Goal: Task Accomplishment & Management: Complete application form

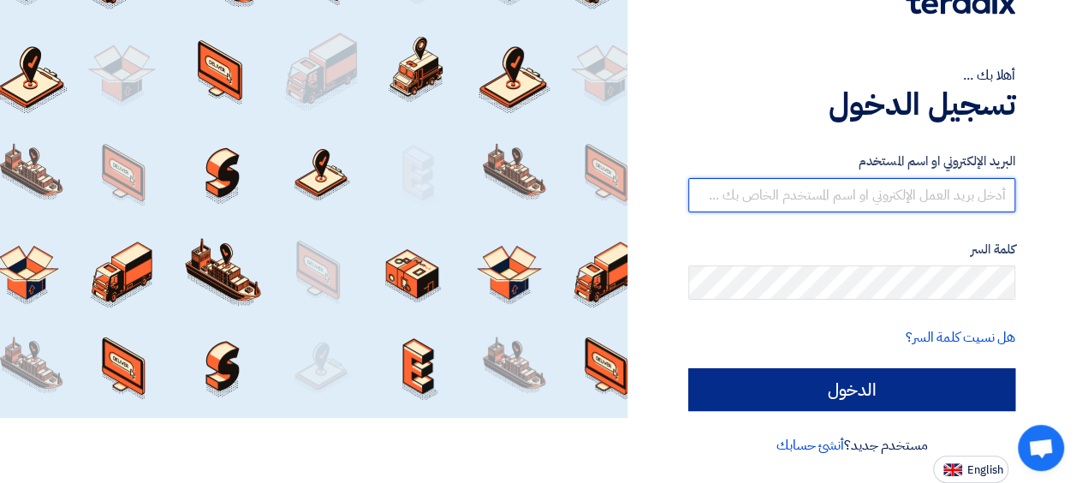
type input "abd.naser@jci.com"
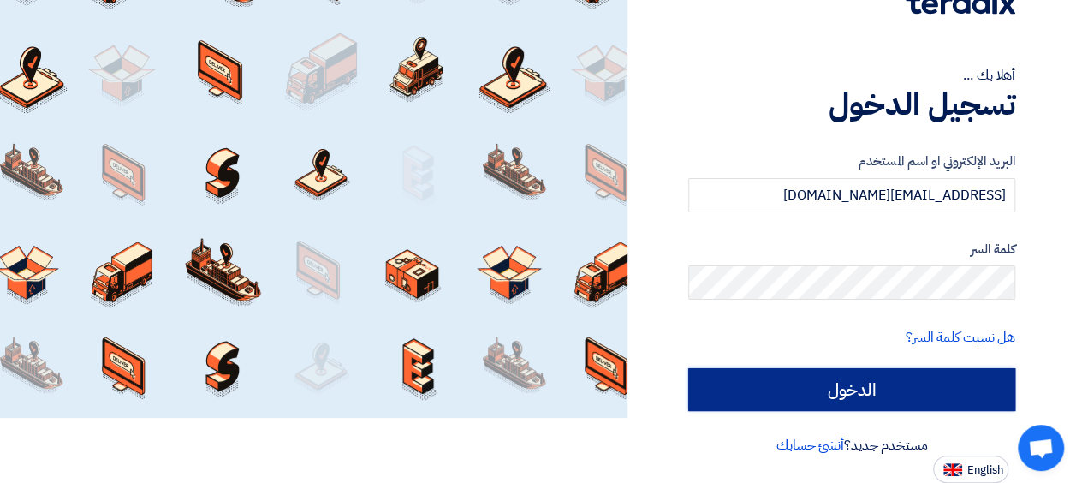
click at [935, 390] on input "الدخول" at bounding box center [852, 389] width 327 height 43
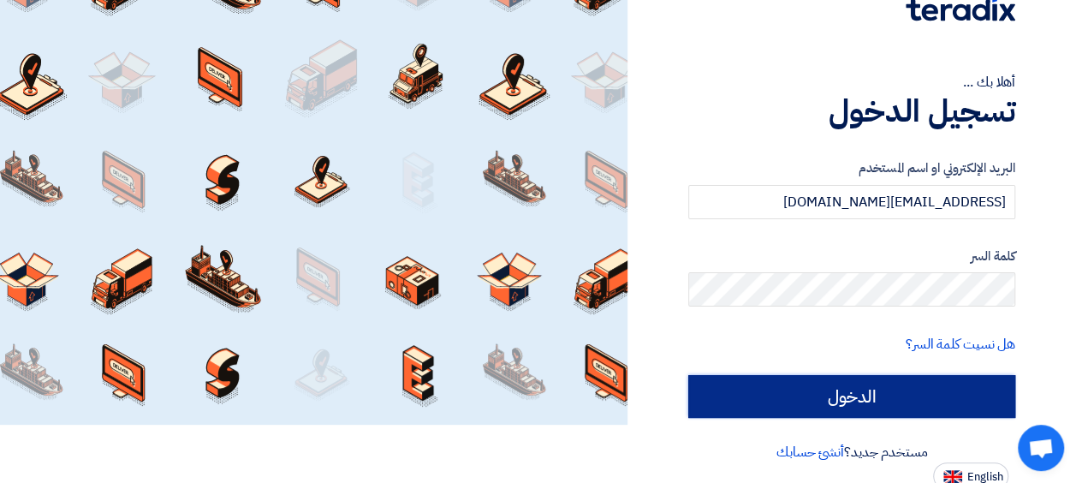
scroll to position [65, 0]
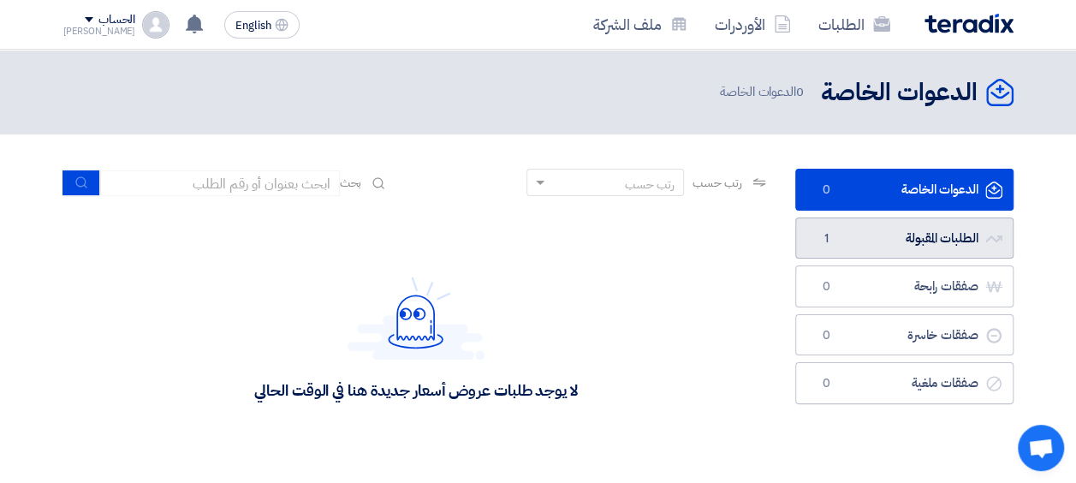
click at [947, 246] on link "الطلبات المقبولة الطلبات المقبولة 1" at bounding box center [905, 239] width 218 height 42
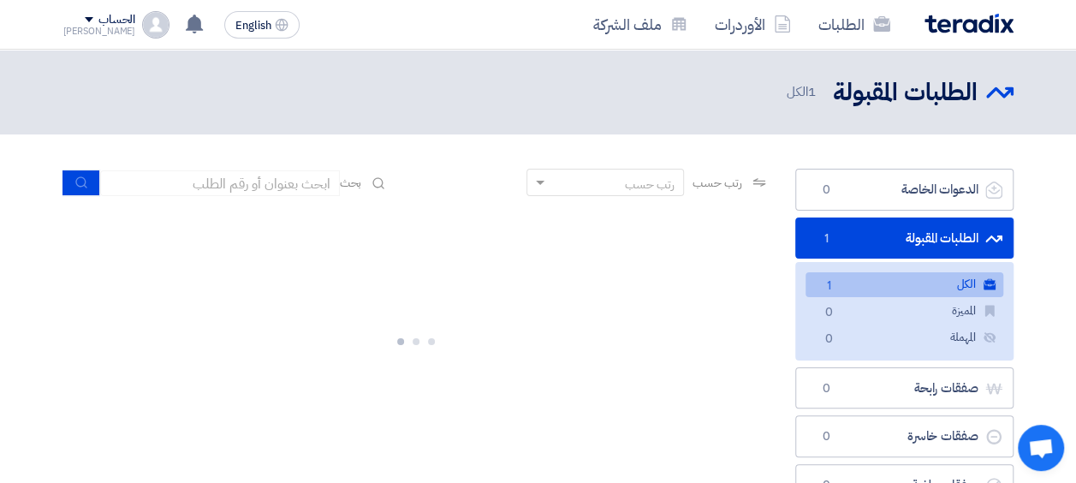
click at [899, 283] on link "الكل الكل 1" at bounding box center [905, 284] width 198 height 25
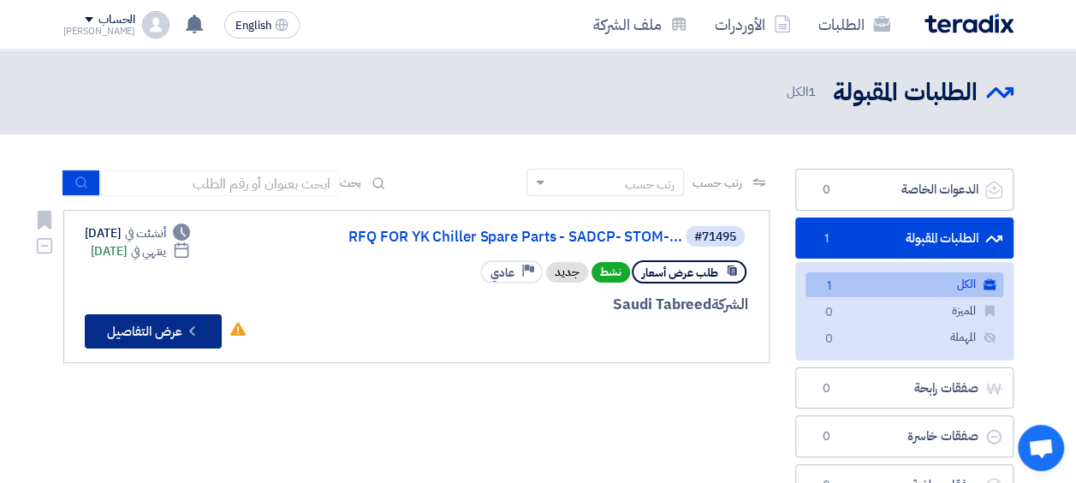
click at [159, 333] on button "Check details عرض التفاصيل" at bounding box center [153, 331] width 137 height 34
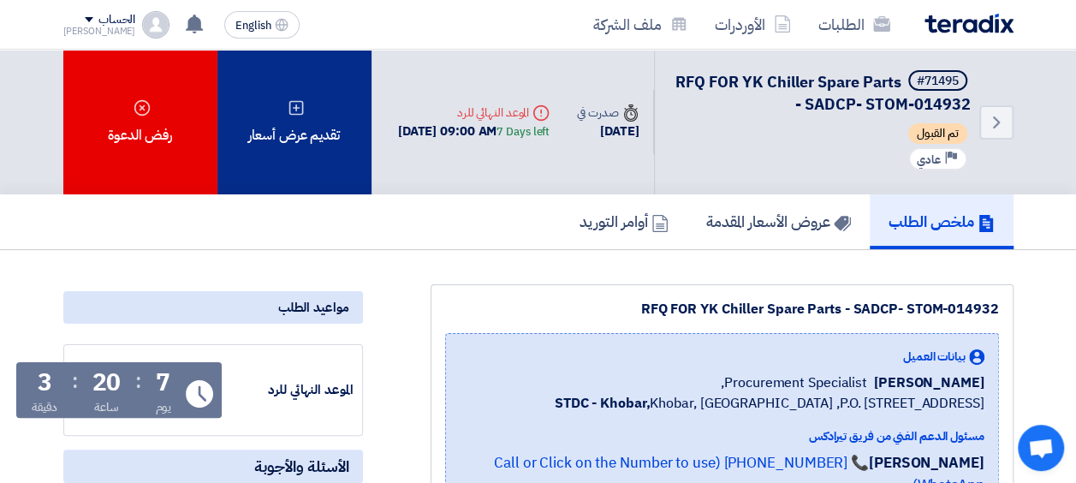
click at [309, 134] on div "تقديم عرض أسعار" at bounding box center [295, 122] width 154 height 145
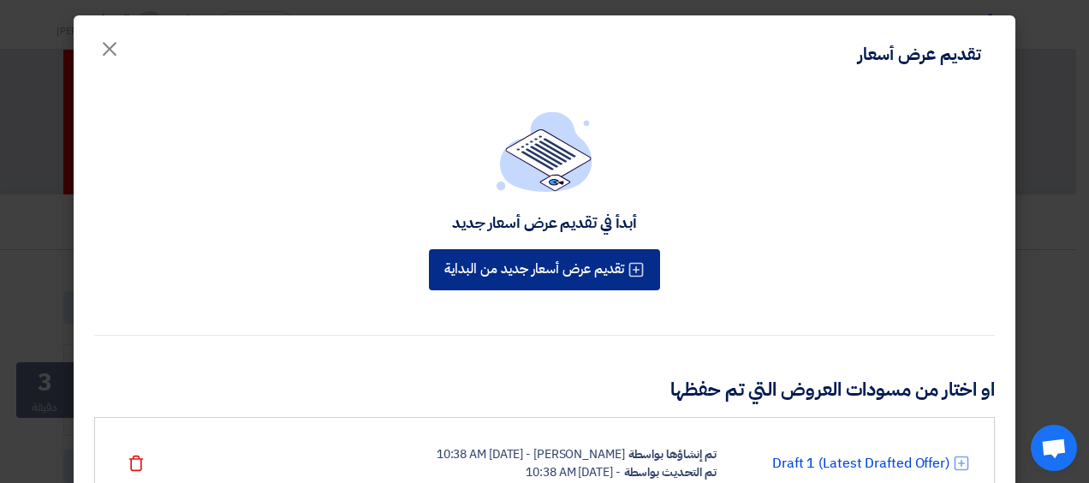
click at [552, 278] on button "تقديم عرض أسعار جديد من البداية" at bounding box center [544, 269] width 231 height 41
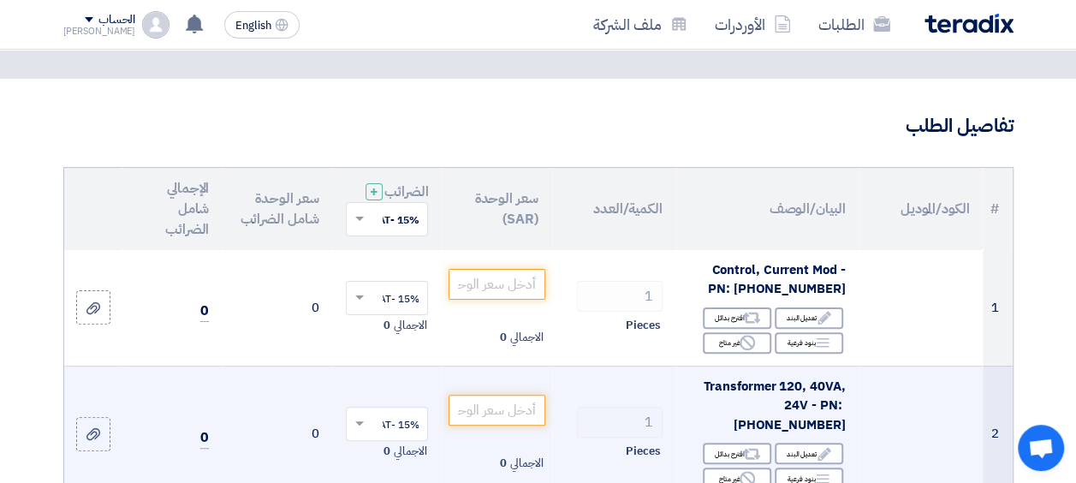
scroll to position [171, 0]
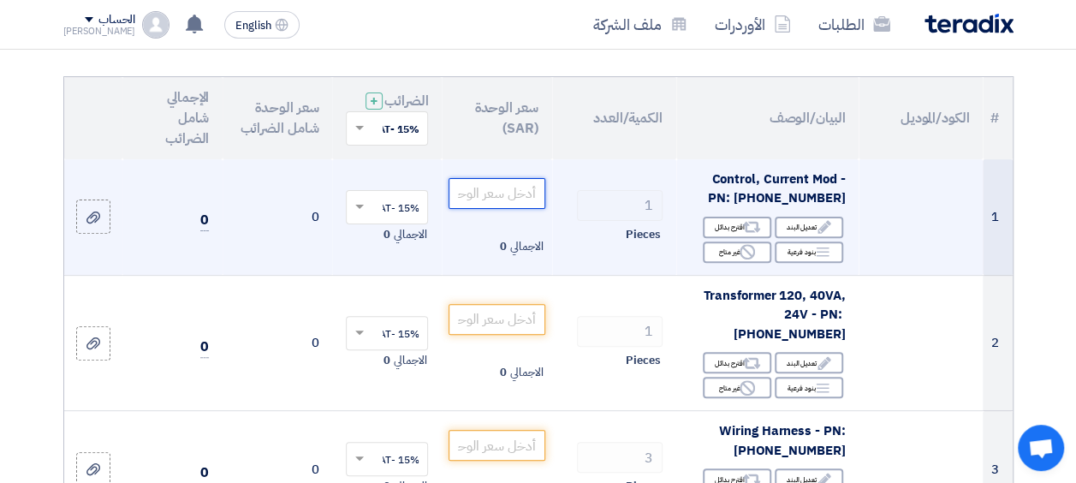
click at [512, 203] on input "number" at bounding box center [497, 193] width 96 height 31
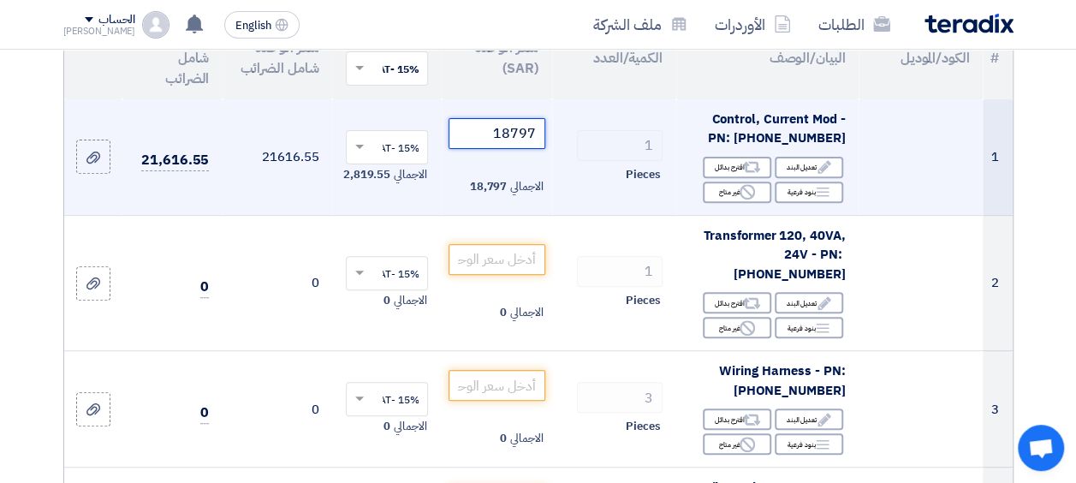
scroll to position [257, 0]
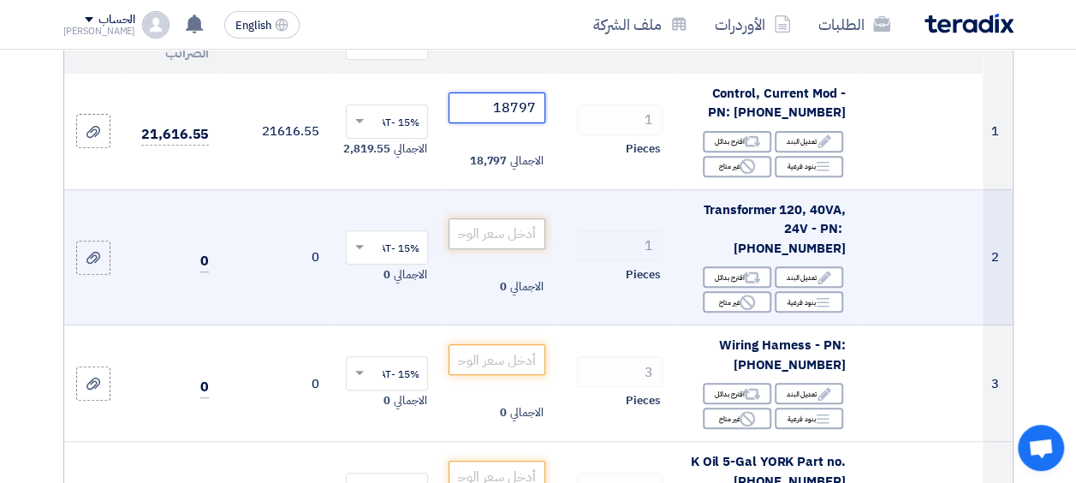
type input "18797"
click at [505, 248] on input "number" at bounding box center [497, 233] width 96 height 31
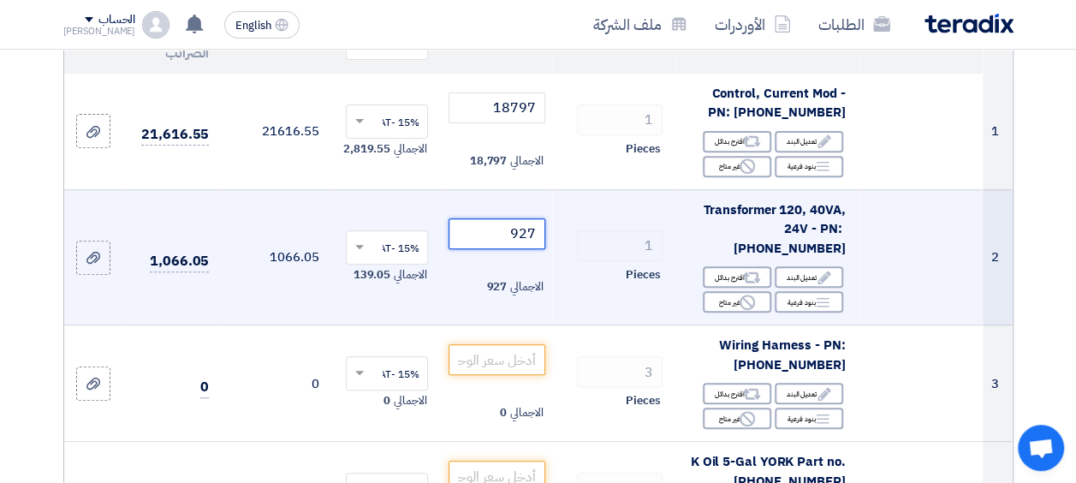
scroll to position [343, 0]
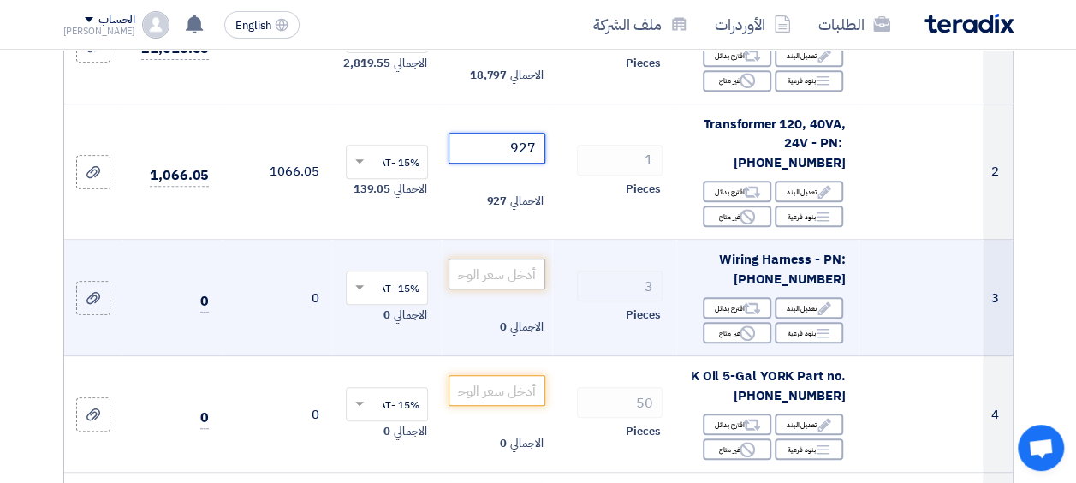
type input "927"
click at [515, 289] on input "number" at bounding box center [497, 274] width 96 height 31
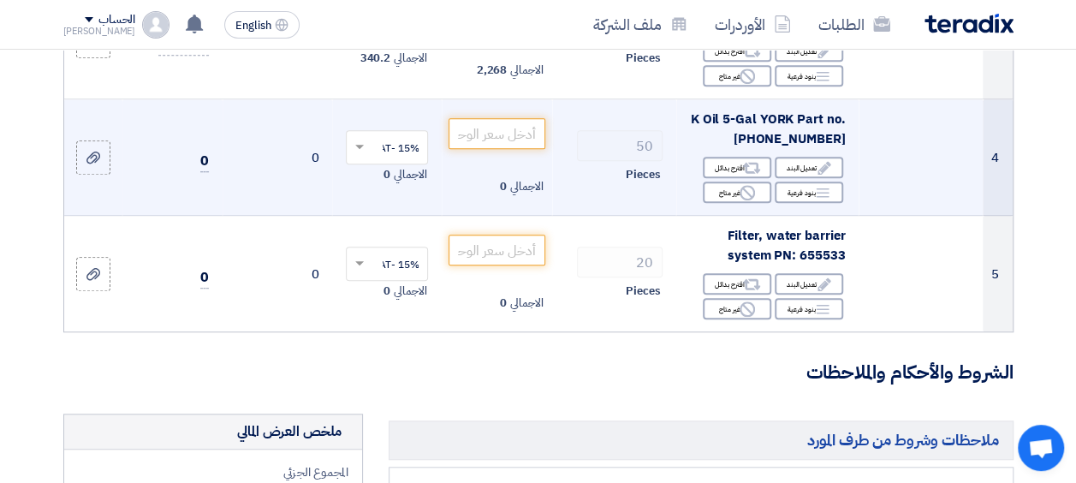
scroll to position [514, 0]
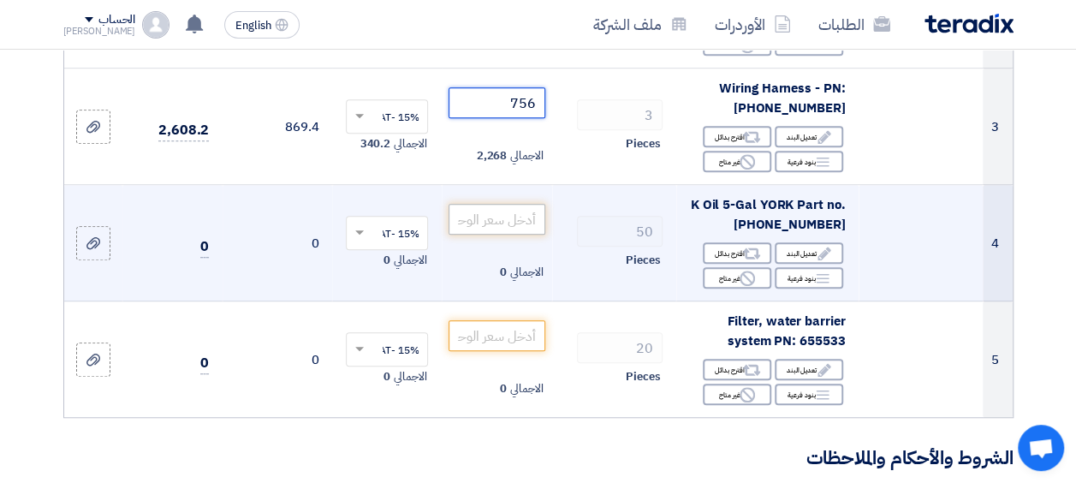
type input "756"
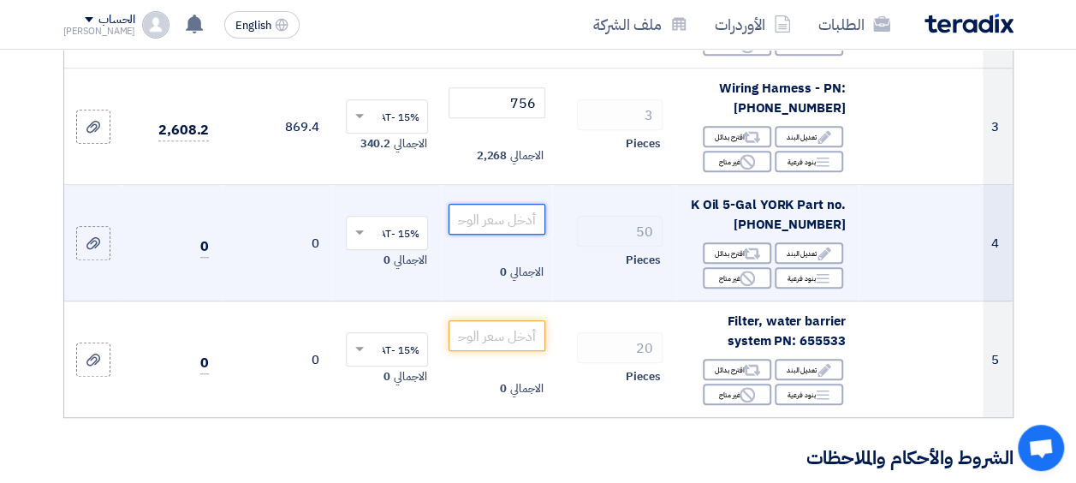
click at [511, 235] on input "number" at bounding box center [497, 219] width 96 height 31
type input "6123"
